Goal: Transaction & Acquisition: Purchase product/service

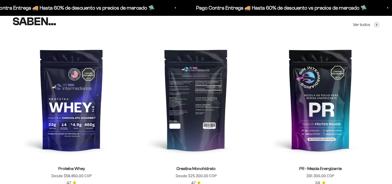
scroll to position [233, 0]
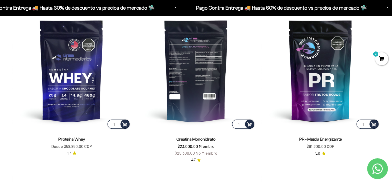
click at [199, 104] on img at bounding box center [196, 70] width 118 height 118
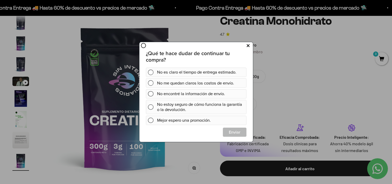
click at [250, 46] on button at bounding box center [248, 45] width 10 height 9
click at [247, 46] on icon at bounding box center [248, 45] width 3 height 7
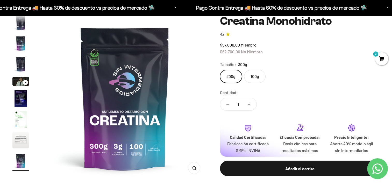
click at [381, 61] on span "3" at bounding box center [381, 58] width 13 height 13
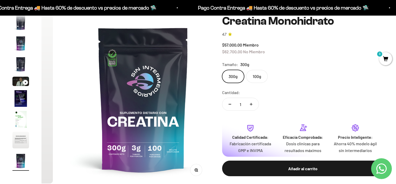
scroll to position [0, 1396]
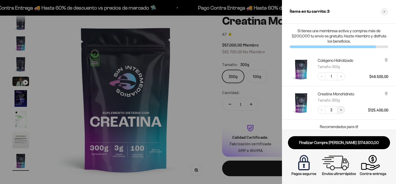
click at [342, 110] on icon "Increase quantity" at bounding box center [341, 109] width 3 height 3
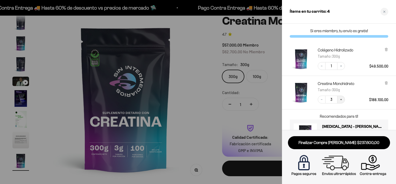
click at [340, 102] on button "Increase quantity" at bounding box center [341, 99] width 8 height 8
click at [340, 101] on button "Increase quantity" at bounding box center [341, 99] width 8 height 8
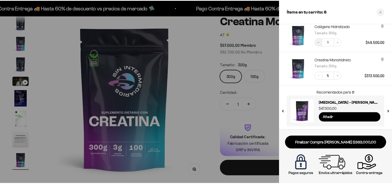
scroll to position [24, 0]
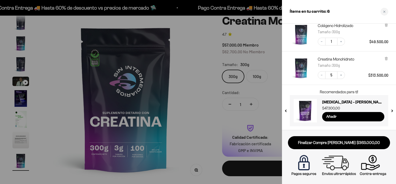
click at [392, 112] on button "next slide / item" at bounding box center [392, 108] width 4 height 31
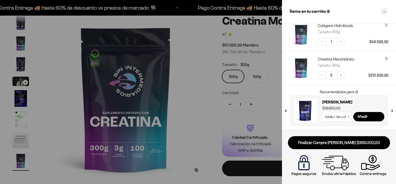
click at [392, 112] on button "next slide / item" at bounding box center [392, 108] width 4 height 31
click at [286, 111] on button "previous slide / item" at bounding box center [286, 108] width 4 height 31
click at [392, 109] on button "next slide / item" at bounding box center [392, 108] width 4 height 31
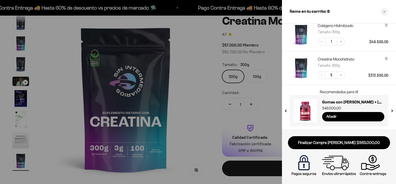
click at [392, 109] on button "next slide / item" at bounding box center [392, 108] width 4 height 31
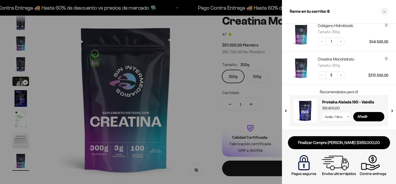
click at [348, 116] on icon at bounding box center [348, 116] width 2 height 1
click at [385, 13] on div "Close cart" at bounding box center [385, 12] width 8 height 8
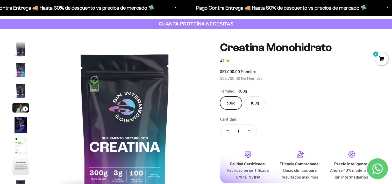
scroll to position [0, 0]
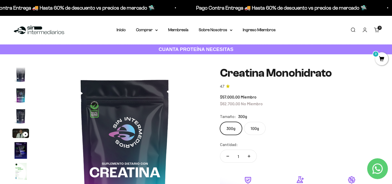
click at [48, 31] on img at bounding box center [38, 29] width 53 height 11
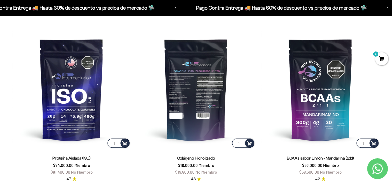
scroll to position [389, 0]
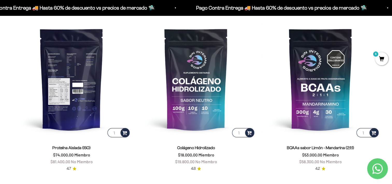
click at [68, 66] on img at bounding box center [71, 79] width 118 height 118
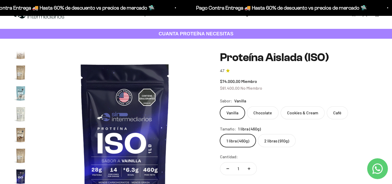
scroll to position [52, 0]
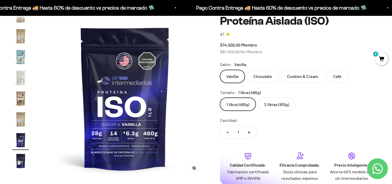
click at [274, 107] on label "2 libras (910g)" at bounding box center [277, 103] width 38 height 13
click at [220, 97] on input "2 libras (910g)" at bounding box center [220, 97] width 0 height 0
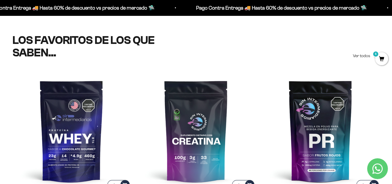
scroll to position [162, 0]
